Goal: Task Accomplishment & Management: Use online tool/utility

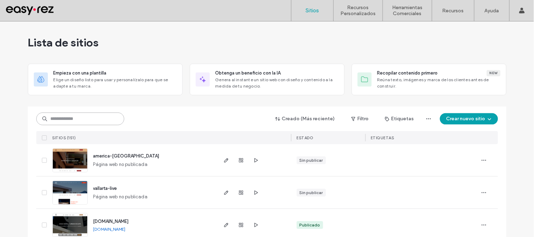
drag, startPoint x: 78, startPoint y: 122, endPoint x: 68, endPoint y: 111, distance: 14.7
click at [78, 122] on input at bounding box center [80, 119] width 88 height 13
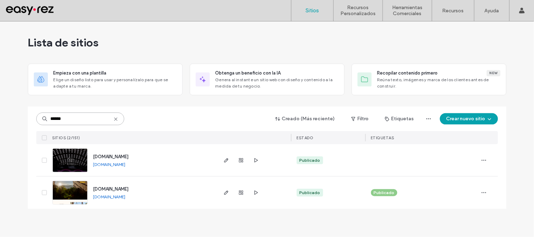
type input "******"
click at [118, 191] on span "[DOMAIN_NAME]" at bounding box center [111, 189] width 36 height 5
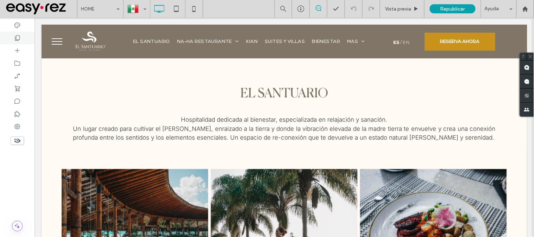
scroll to position [783, 0]
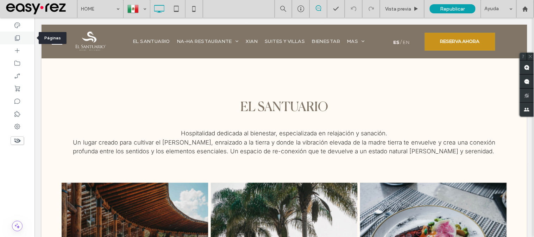
click at [22, 39] on div at bounding box center [17, 38] width 35 height 13
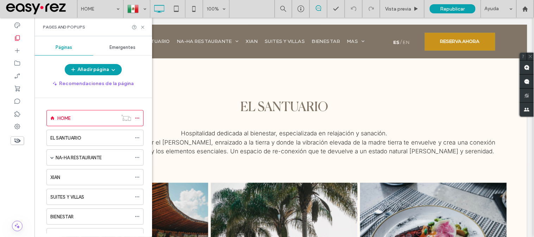
click at [113, 48] on span "Emergentes" at bounding box center [123, 48] width 26 height 6
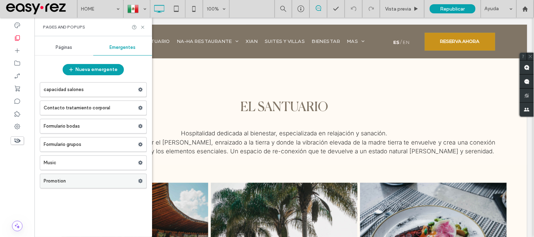
click at [66, 181] on label "Promotion" at bounding box center [91, 181] width 94 height 14
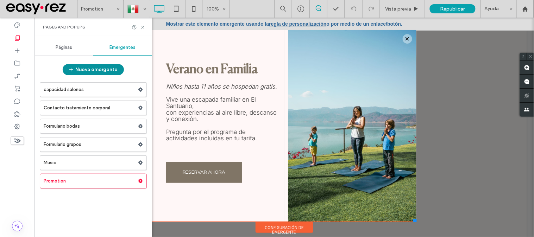
click at [85, 71] on button "Nueva emergente" at bounding box center [93, 69] width 61 height 11
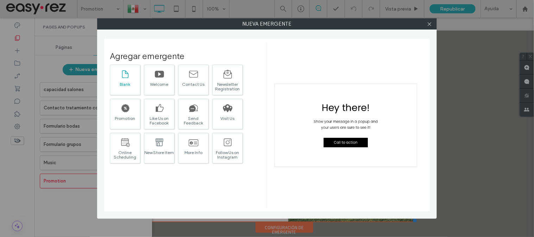
click at [134, 77] on div "Blank" at bounding box center [125, 80] width 31 height 31
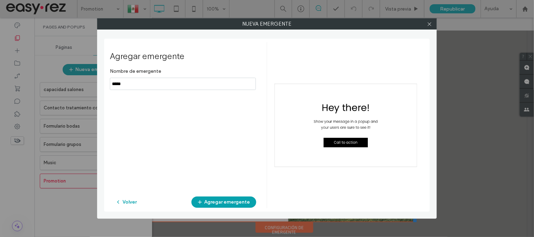
drag, startPoint x: 163, startPoint y: 85, endPoint x: 80, endPoint y: 85, distance: 83.5
click at [80, 85] on div "Nueva emergente Agregar emergente Nombre de emergente Volver Agregar emergente" at bounding box center [267, 118] width 534 height 237
type input "*****"
click at [217, 202] on button "Agregar emergente" at bounding box center [224, 202] width 65 height 11
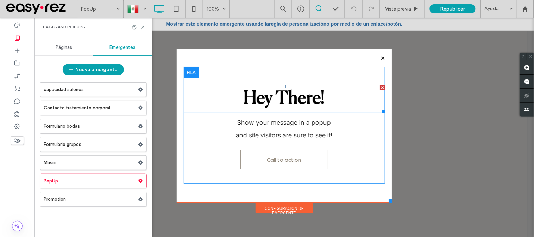
click at [380, 87] on div at bounding box center [382, 87] width 5 height 5
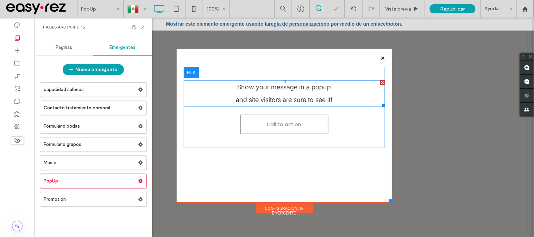
click at [380, 83] on div at bounding box center [382, 82] width 5 height 5
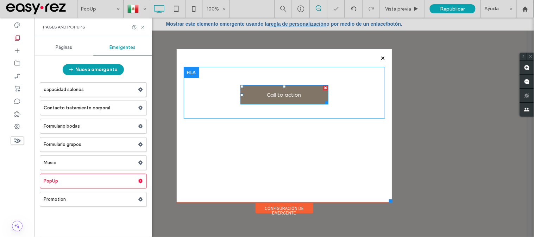
drag, startPoint x: 321, startPoint y: 86, endPoint x: 356, endPoint y: 103, distance: 39.1
click at [323, 86] on div at bounding box center [325, 87] width 5 height 5
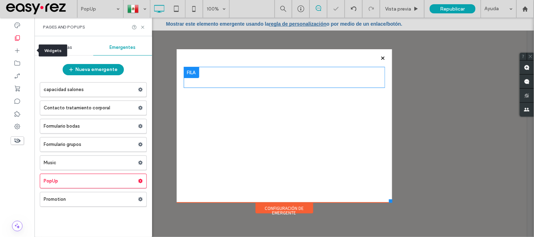
click at [18, 52] on icon at bounding box center [17, 50] width 7 height 7
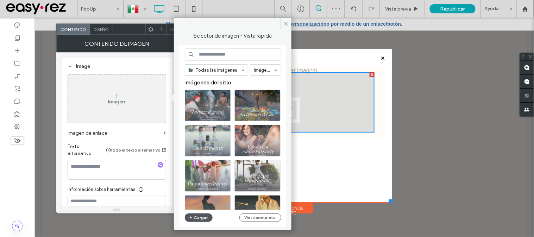
click at [198, 220] on button "Cargar" at bounding box center [199, 218] width 28 height 8
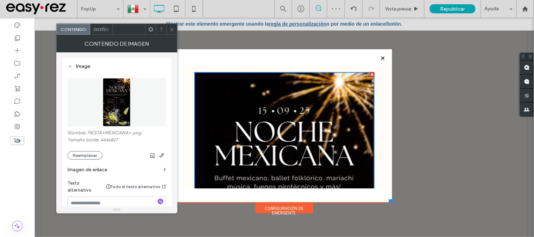
click at [169, 32] on icon at bounding box center [171, 29] width 5 height 5
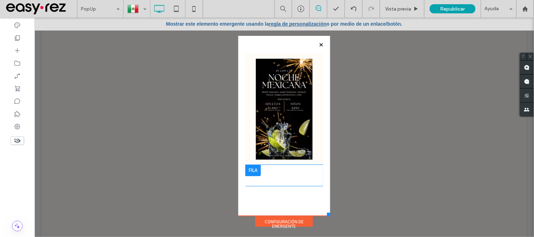
drag, startPoint x: 378, startPoint y: 206, endPoint x: 327, endPoint y: 216, distance: 51.3
click at [327, 216] on div at bounding box center [329, 215] width 4 height 4
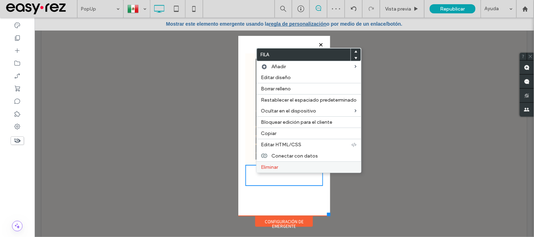
click at [280, 167] on label "Eliminar" at bounding box center [309, 167] width 96 height 6
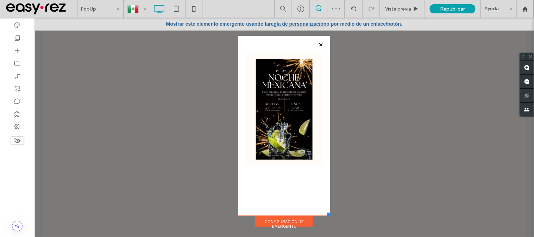
click at [280, 220] on div "Configuración de emergente" at bounding box center [284, 221] width 58 height 11
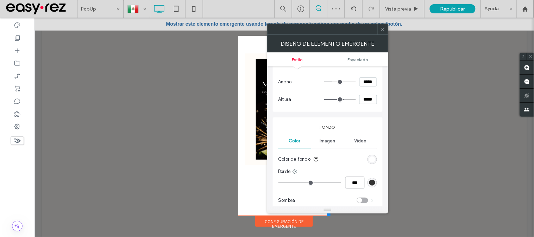
scroll to position [78, 0]
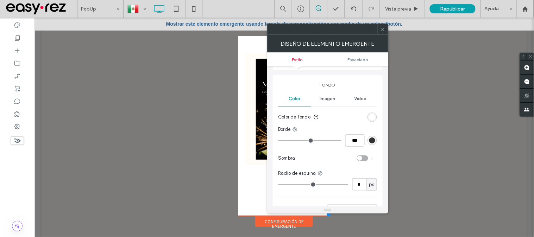
click at [375, 118] on div "rgb(255, 255, 255)" at bounding box center [372, 117] width 6 height 6
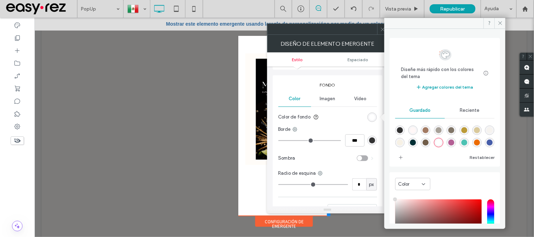
click at [458, 112] on div "Reciente" at bounding box center [470, 110] width 50 height 15
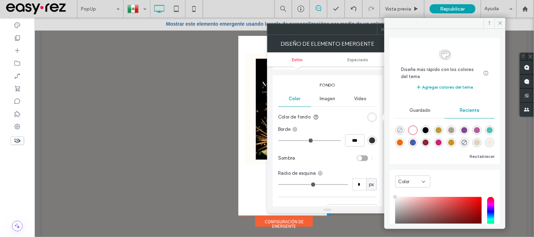
drag, startPoint x: 395, startPoint y: 127, endPoint x: 402, endPoint y: 132, distance: 8.1
click at [396, 128] on div "Diseñe más rápido con los colores del tema Ahorre tiempo con los colores del te…" at bounding box center [445, 101] width 111 height 126
click at [402, 132] on icon "rgba(0, 0, 0, 0)" at bounding box center [400, 130] width 6 height 6
type input "*******"
type input "*"
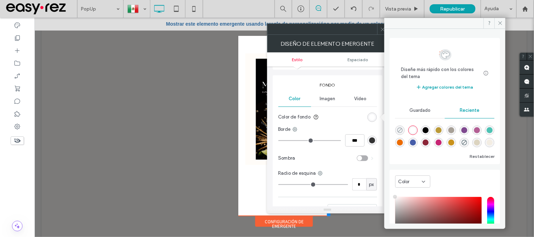
type input "**"
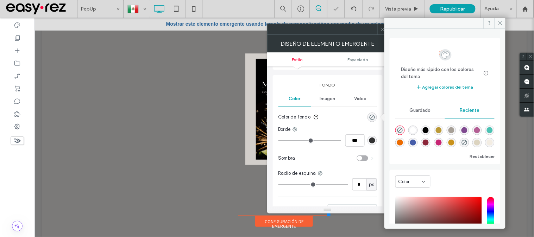
click at [379, 29] on div at bounding box center [383, 29] width 11 height 11
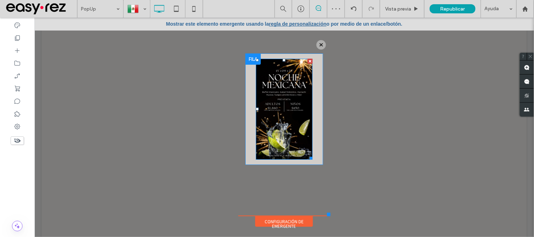
click at [309, 82] on img at bounding box center [284, 108] width 57 height 101
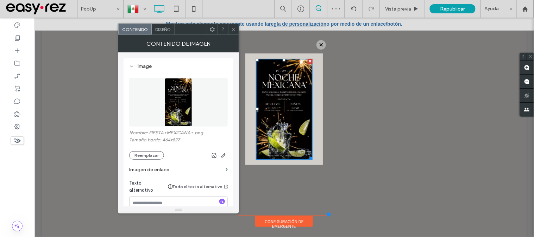
click at [234, 31] on icon at bounding box center [233, 29] width 5 height 5
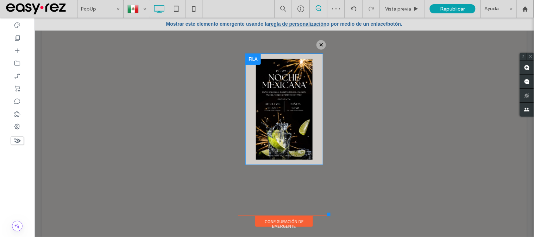
click at [246, 61] on div at bounding box center [252, 58] width 15 height 11
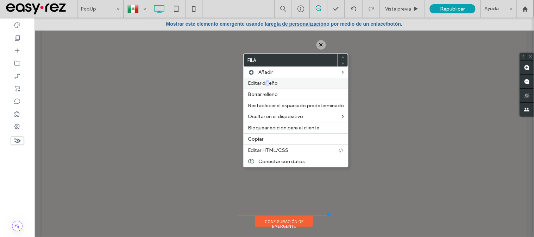
click at [269, 83] on span "Editar diseño" at bounding box center [263, 83] width 30 height 6
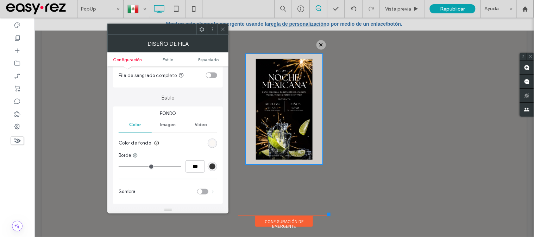
scroll to position [0, 0]
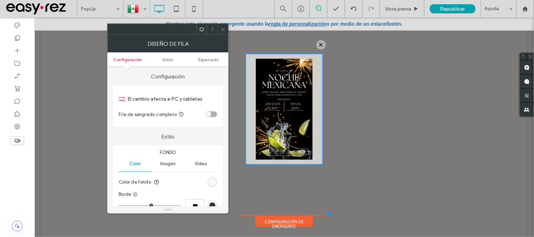
click at [209, 114] on div "toggle" at bounding box center [208, 114] width 5 height 5
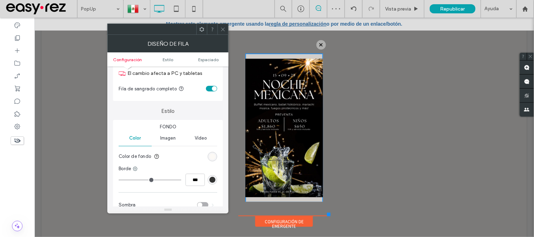
scroll to position [39, 0]
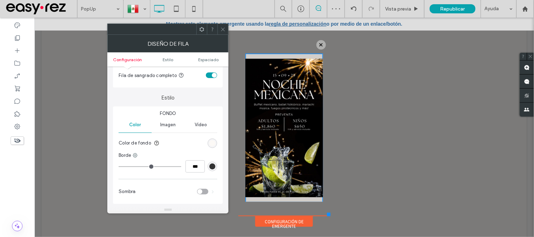
click at [212, 145] on div "rgba(255, 251, 245, 0.66)" at bounding box center [213, 144] width 6 height 6
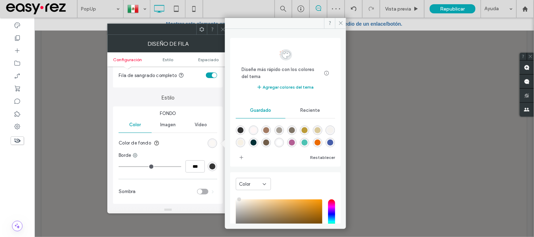
click at [312, 113] on span "Reciente" at bounding box center [311, 111] width 20 height 6
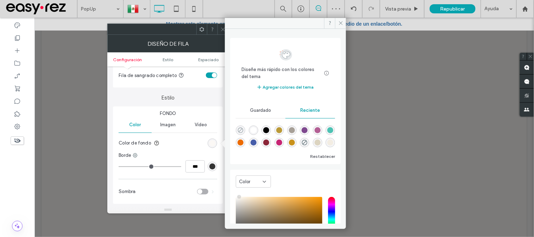
click at [240, 132] on icon "rgba(0, 0, 0, 0)" at bounding box center [241, 130] width 6 height 6
type input "*******"
type input "*"
type input "**"
click at [224, 33] on span at bounding box center [222, 29] width 5 height 11
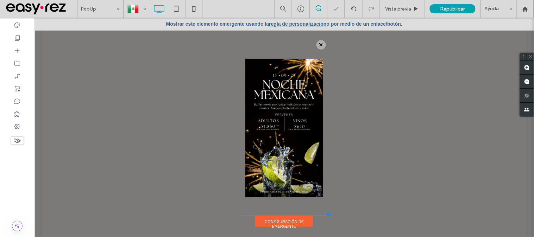
scroll to position [7, 0]
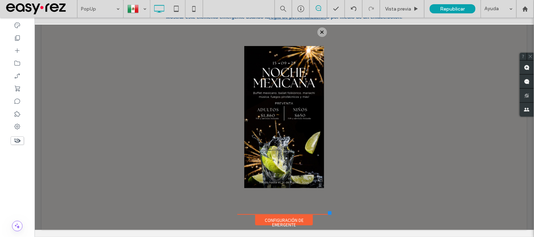
drag, startPoint x: 324, startPoint y: 208, endPoint x: 328, endPoint y: 214, distance: 7.7
click at [328, 214] on div at bounding box center [330, 213] width 4 height 4
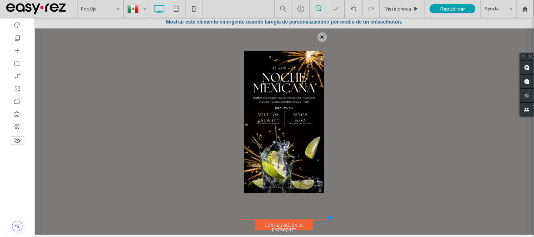
scroll to position [0, 0]
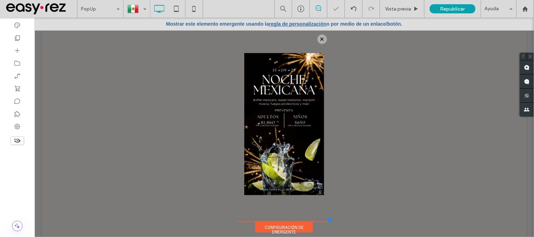
click at [313, 21] on link "regla de personalización" at bounding box center [297, 24] width 57 height 6
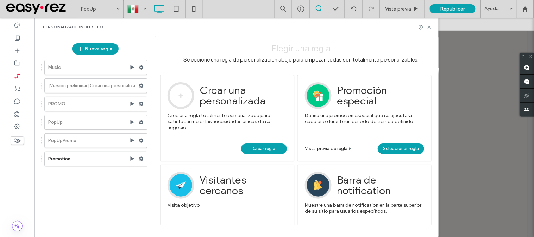
click at [280, 150] on link "Crear regla" at bounding box center [264, 149] width 46 height 11
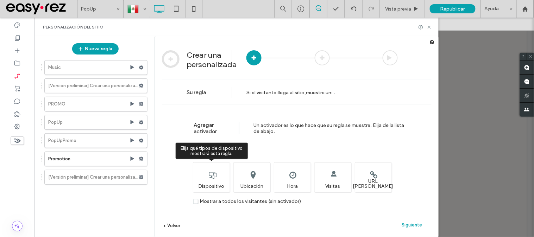
click at [205, 182] on div "Elija qué tipos de dispositivo mostrará esta regla. Dispositivo" at bounding box center [211, 178] width 37 height 30
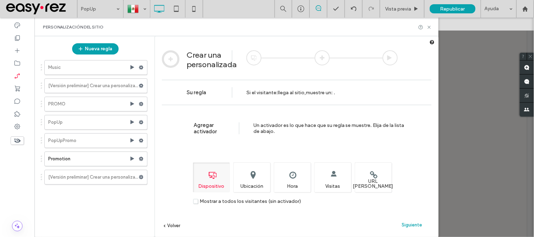
click at [416, 223] on span "Siguiente" at bounding box center [412, 225] width 20 height 5
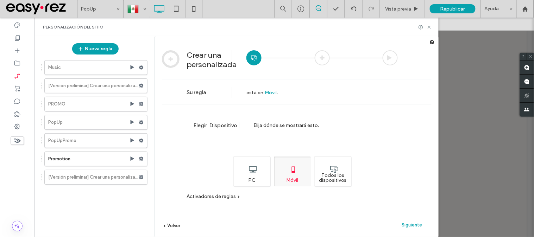
drag, startPoint x: 331, startPoint y: 175, endPoint x: 335, endPoint y: 181, distance: 6.8
click at [330, 176] on div "Todos los dispositivos" at bounding box center [333, 172] width 37 height 30
click at [412, 220] on div "Siguiente" at bounding box center [412, 225] width 39 height 11
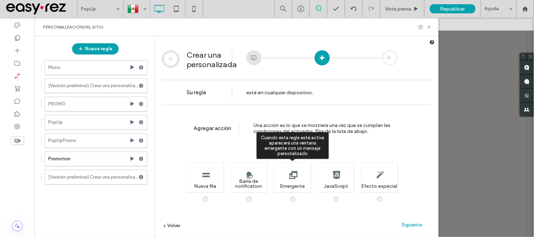
click at [287, 173] on div "Cuando esta regla esté activa aparecerá una ventana emergente con un mensaje pe…" at bounding box center [292, 178] width 37 height 30
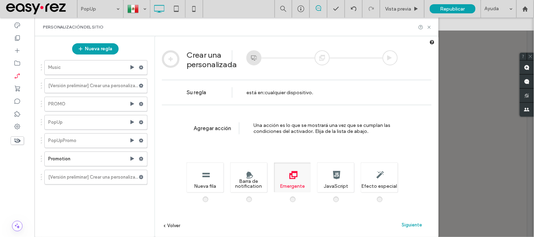
click at [407, 218] on div "Agregar acción Una acción es lo que se mostrará una vez que se cumplan las cond…" at bounding box center [297, 182] width 284 height 154
click at [410, 226] on span "Siguiente" at bounding box center [412, 225] width 20 height 5
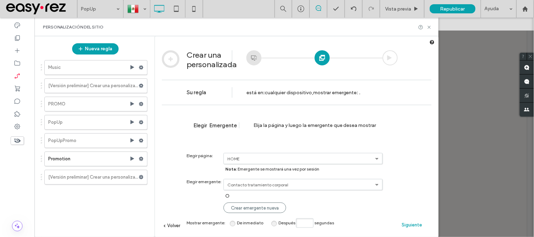
click at [275, 164] on link "Contacto tratamiento corporal" at bounding box center [303, 159] width 158 height 11
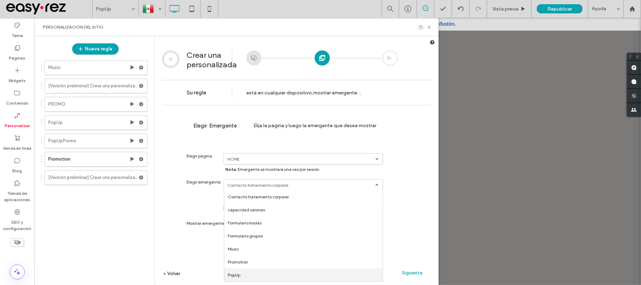
click at [0, 0] on link "PopUp" at bounding box center [0, 0] width 0 height 0
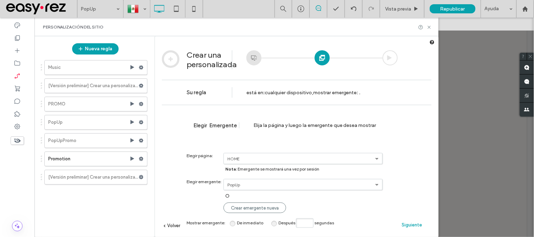
click at [412, 224] on span "Siguiente" at bounding box center [412, 225] width 20 height 5
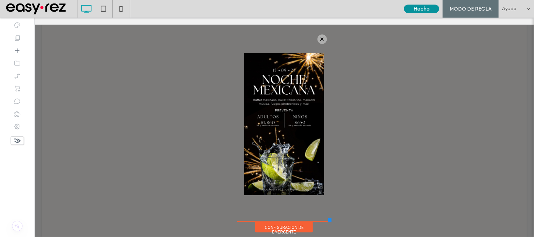
click at [425, 9] on button "Hecho" at bounding box center [421, 9] width 35 height 8
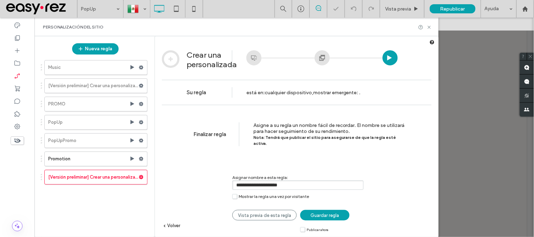
drag, startPoint x: 244, startPoint y: 180, endPoint x: 165, endPoint y: 181, distance: 78.9
click at [165, 181] on div "**********" at bounding box center [297, 182] width 284 height 154
type input "**********"
click at [325, 213] on span "Guardar regla" at bounding box center [325, 215] width 29 height 5
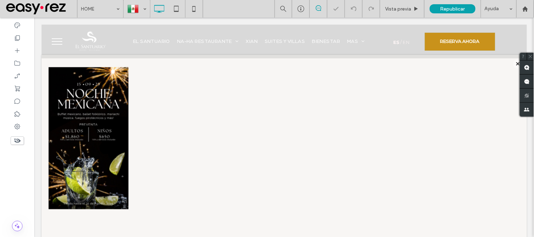
click at [451, 9] on span "Republicar" at bounding box center [453, 9] width 25 height 6
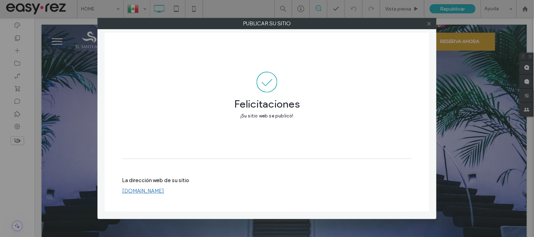
click at [431, 25] on icon at bounding box center [429, 23] width 5 height 5
